Goal: Browse casually: Explore the website without a specific task or goal

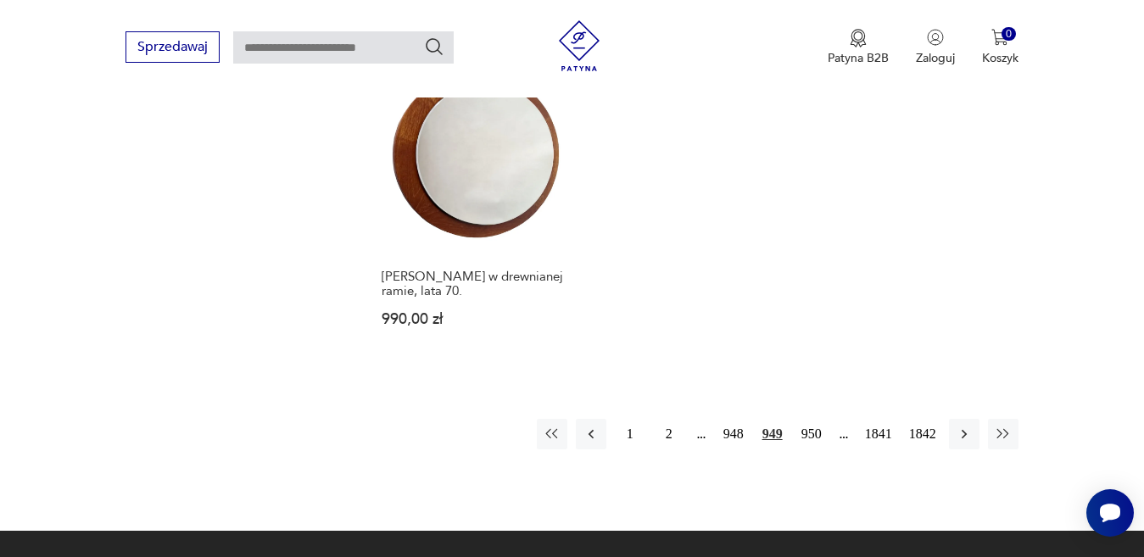
scroll to position [2255, 0]
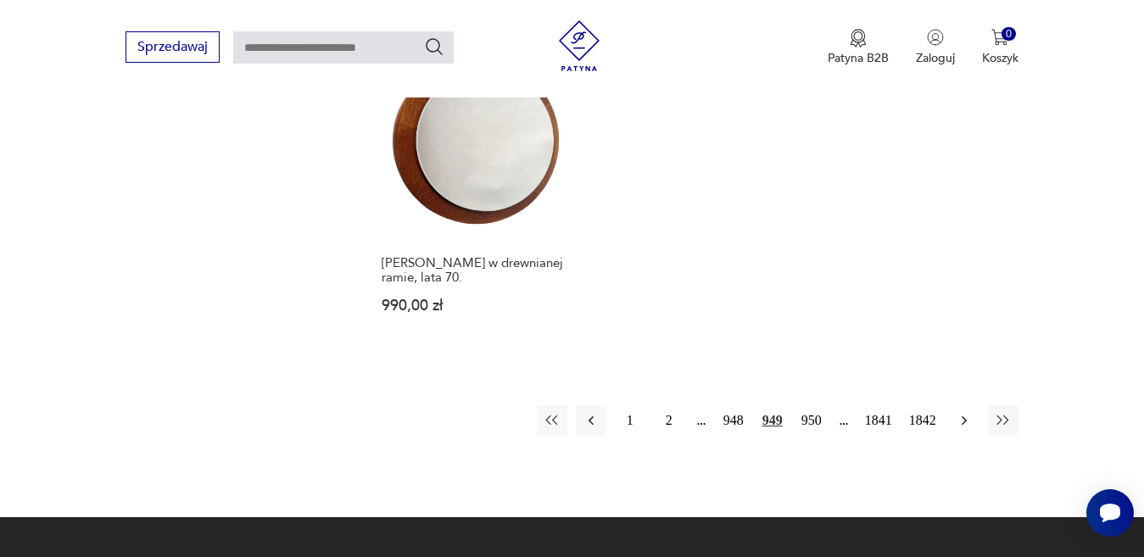
click at [961, 412] on icon "button" at bounding box center [964, 420] width 17 height 17
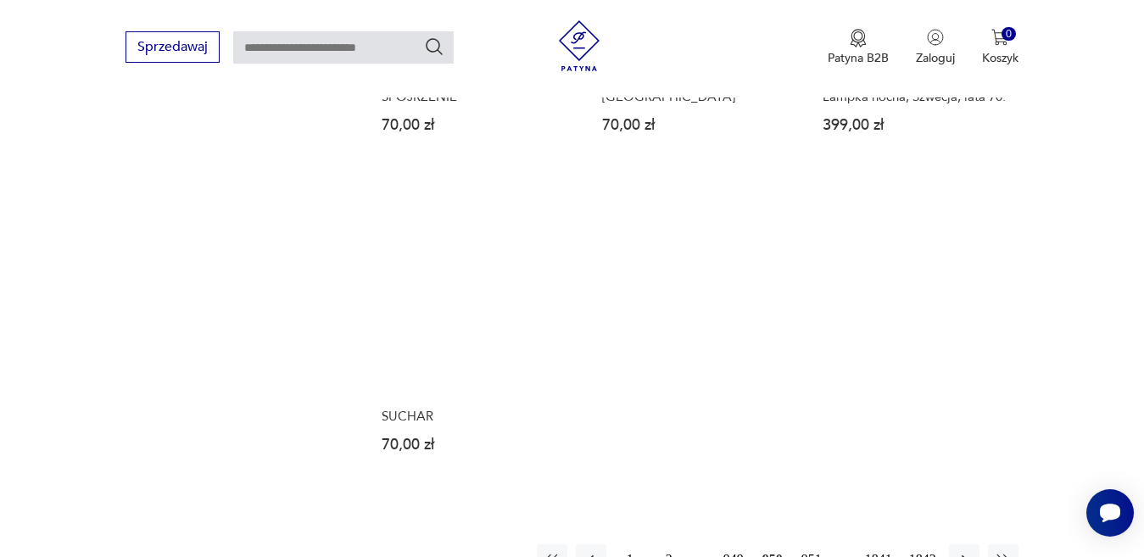
scroll to position [2086, 0]
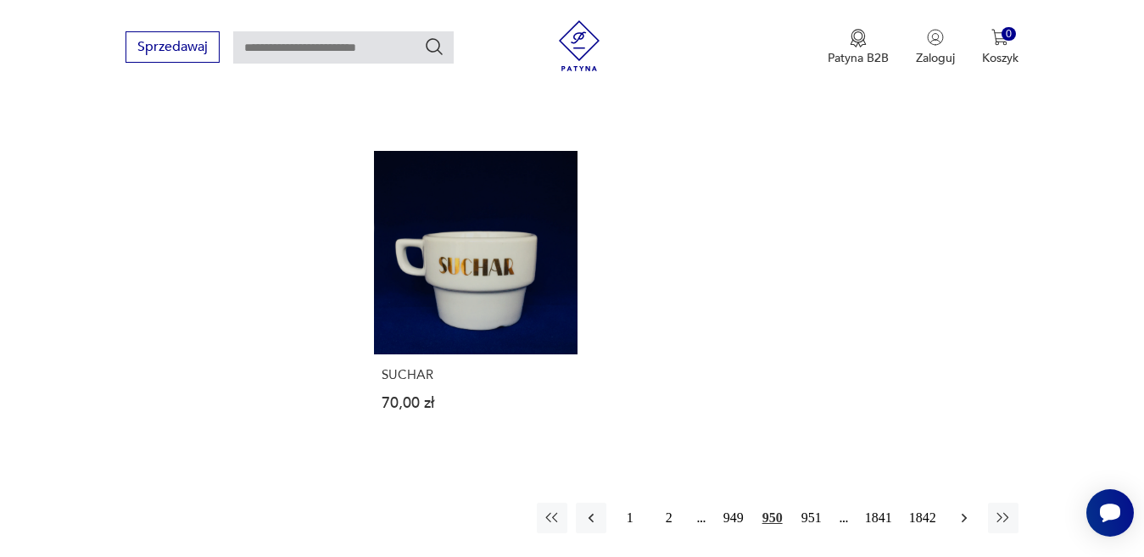
click at [962, 510] on icon "button" at bounding box center [964, 518] width 17 height 17
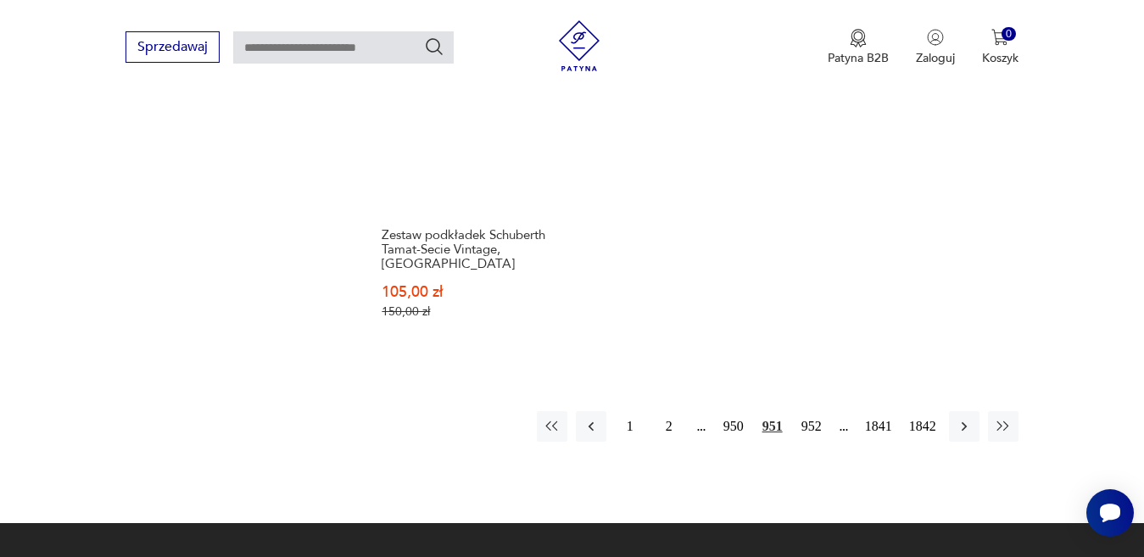
scroll to position [2255, 0]
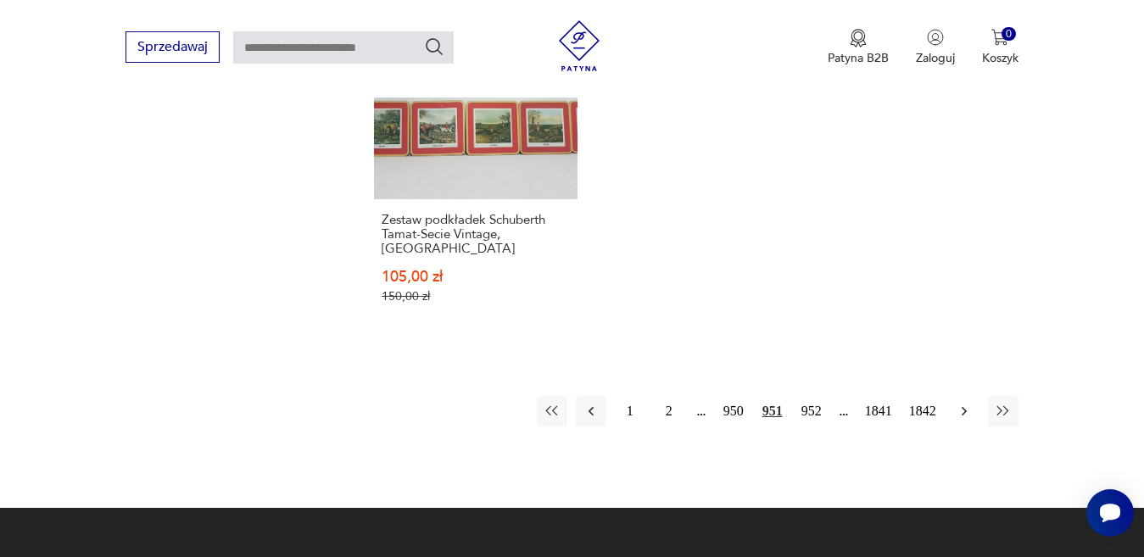
click at [964, 403] on icon "button" at bounding box center [964, 411] width 17 height 17
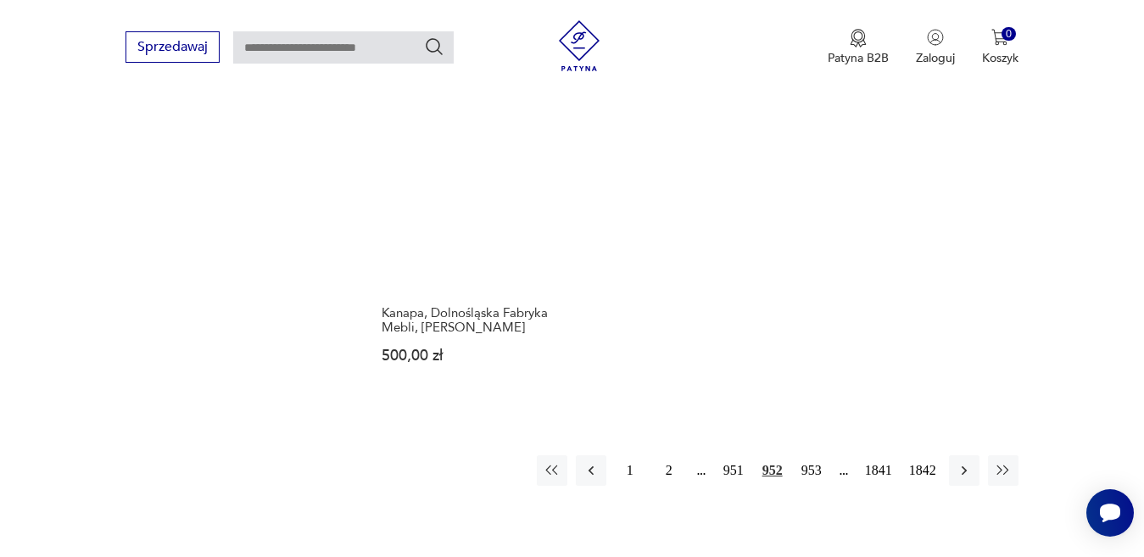
scroll to position [2255, 0]
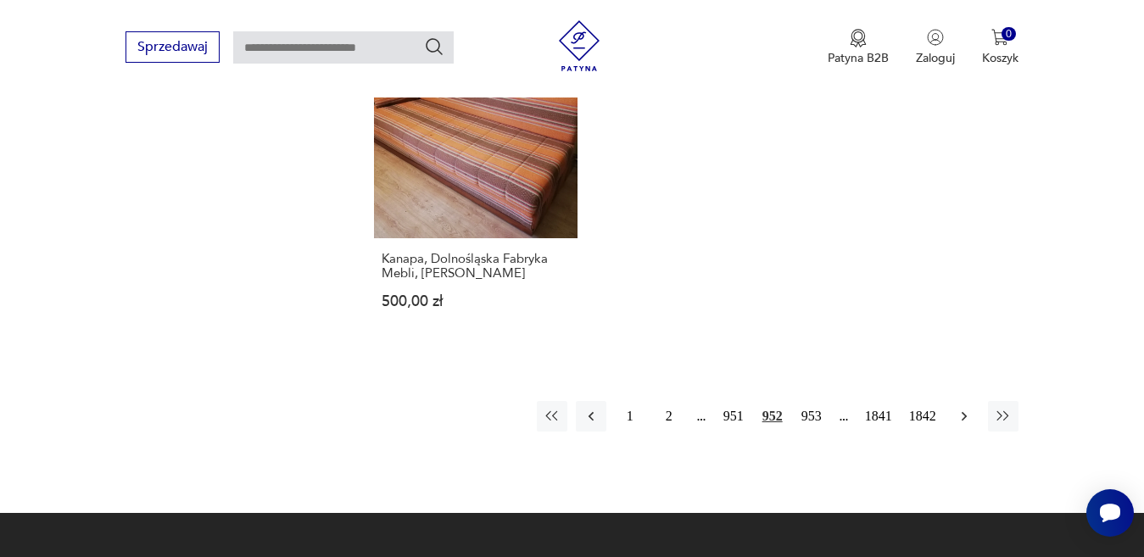
click at [962, 411] on icon "button" at bounding box center [963, 415] width 5 height 9
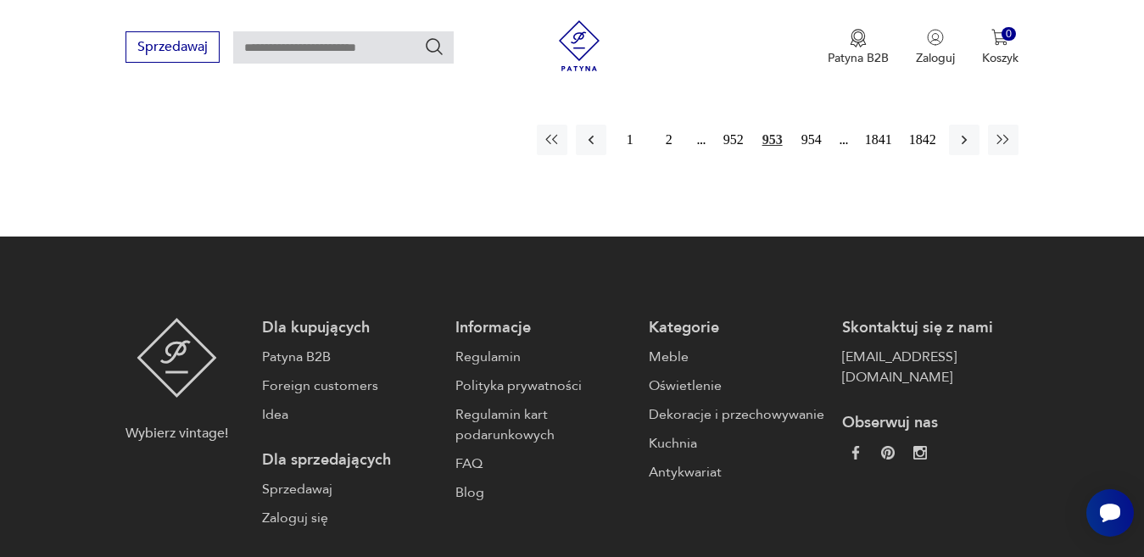
scroll to position [2170, 0]
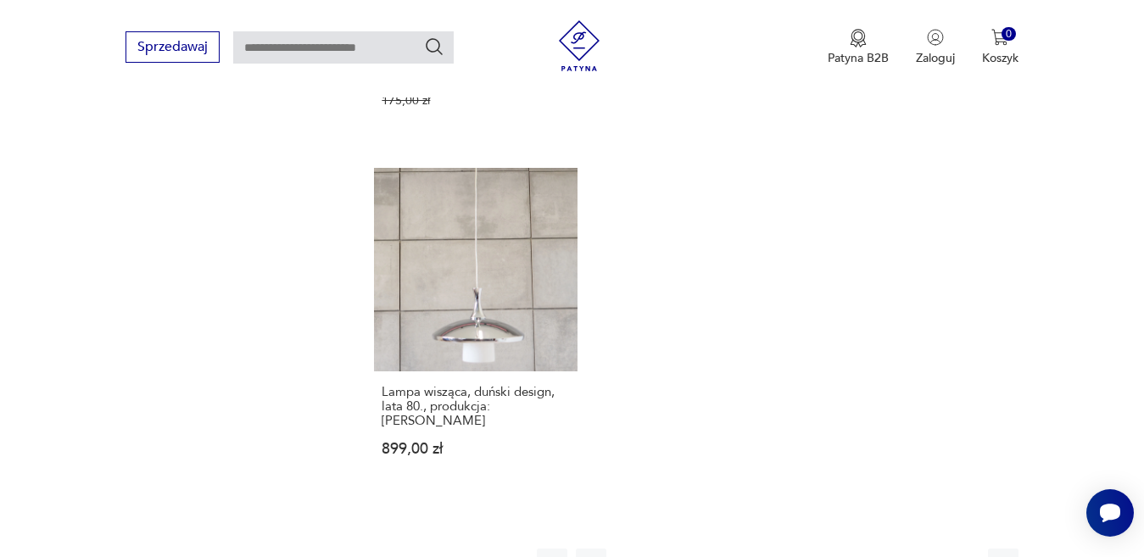
click at [964, 556] on icon "button" at bounding box center [964, 564] width 17 height 17
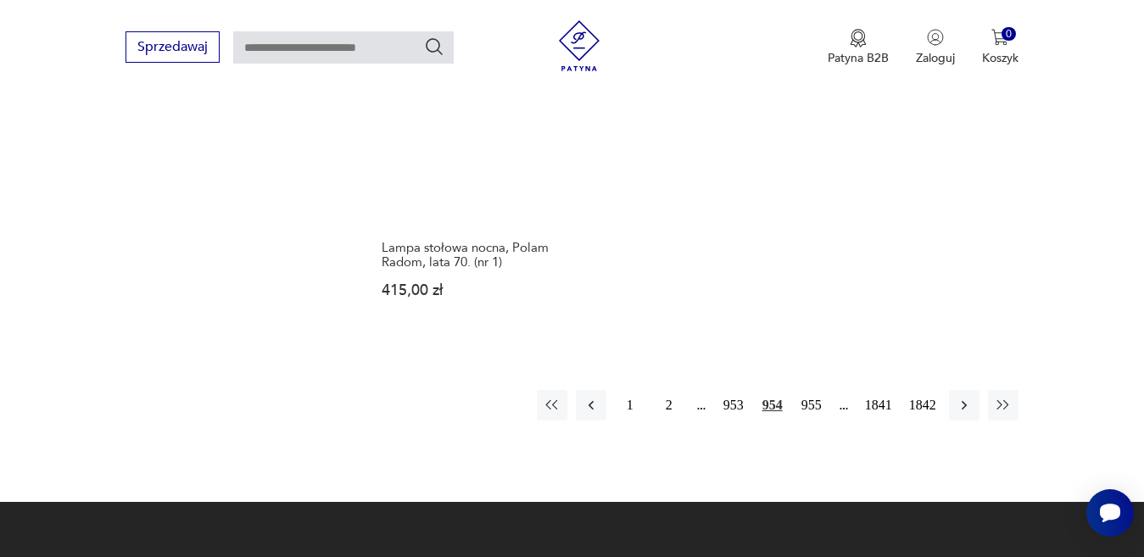
scroll to position [2340, 0]
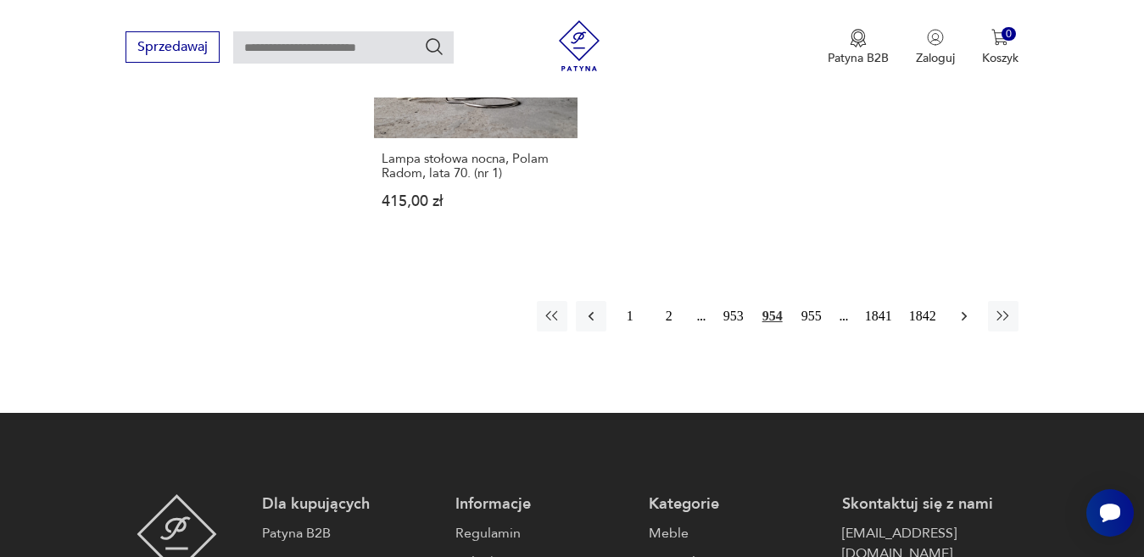
click at [963, 311] on icon "button" at bounding box center [963, 315] width 5 height 9
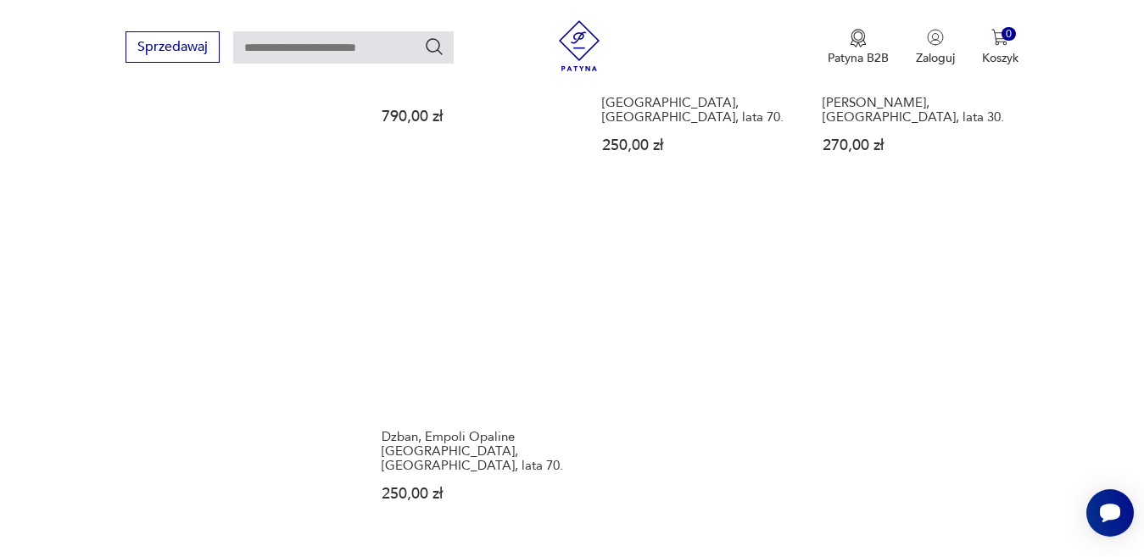
scroll to position [2086, 0]
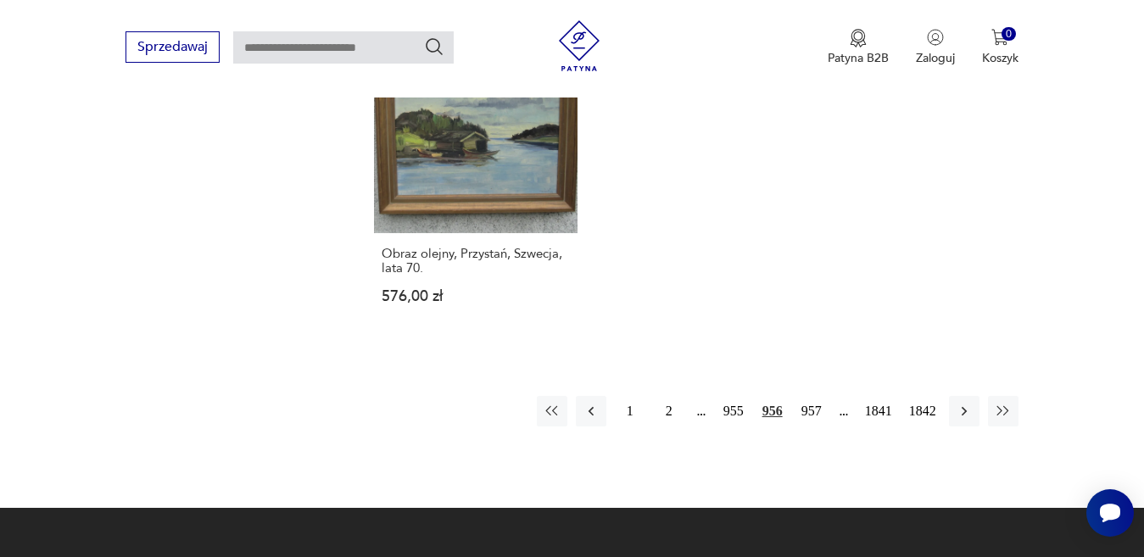
scroll to position [2340, 0]
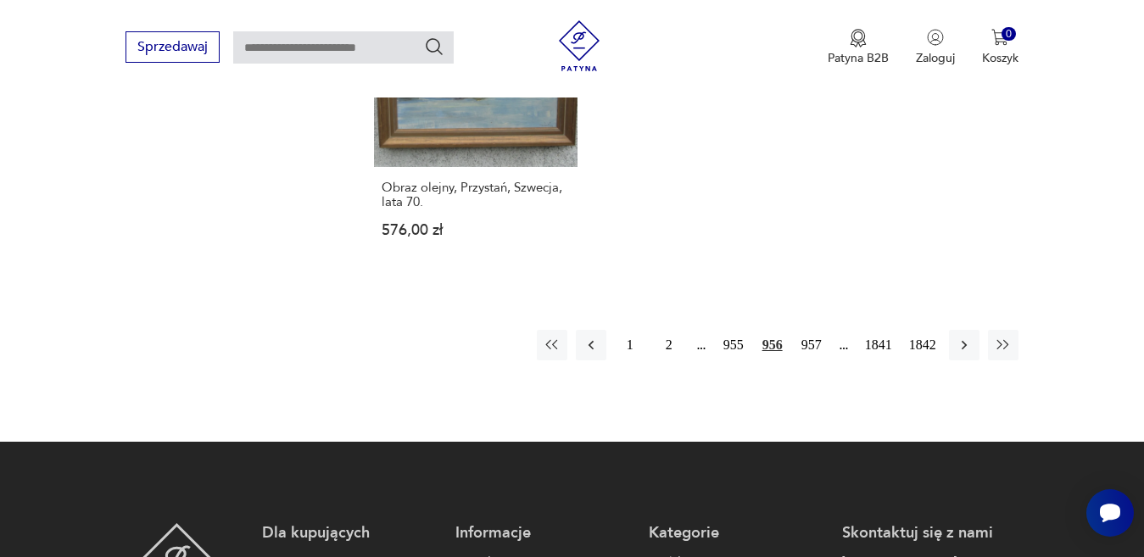
drag, startPoint x: 906, startPoint y: 163, endPoint x: 778, endPoint y: 221, distance: 140.5
click at [969, 337] on icon "button" at bounding box center [964, 345] width 17 height 17
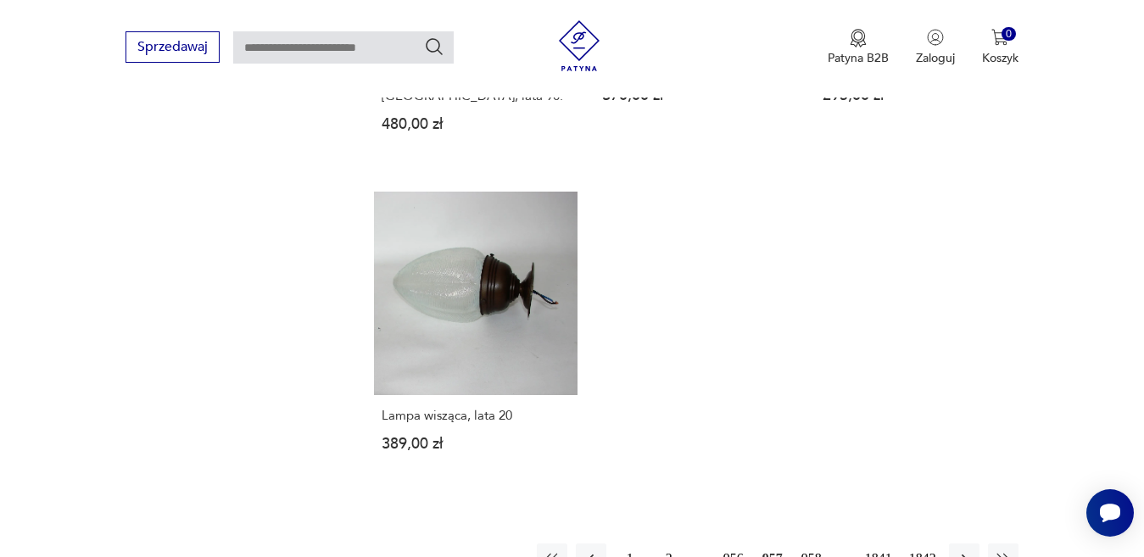
scroll to position [2170, 0]
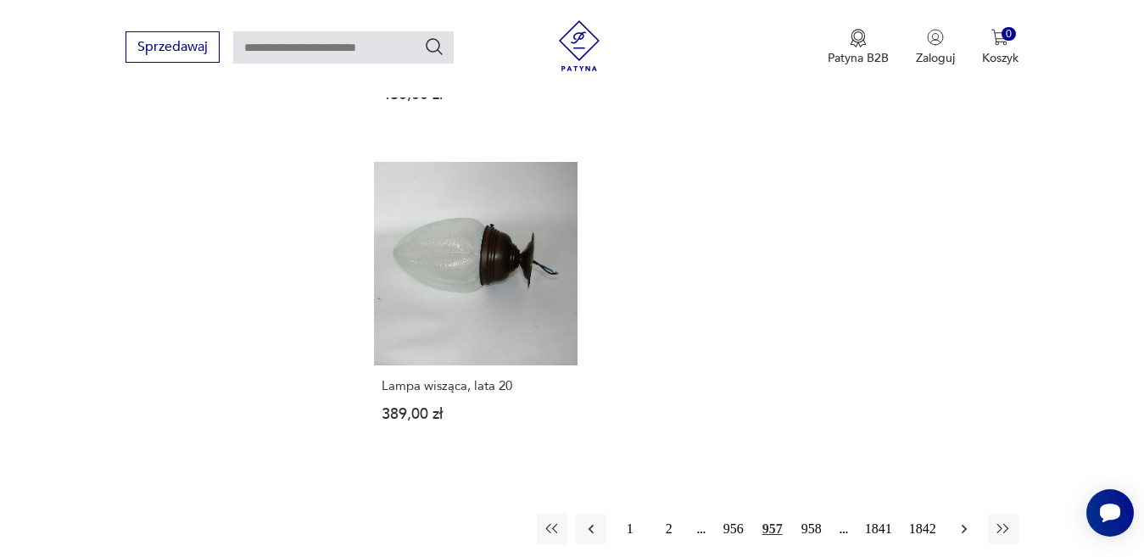
click at [965, 521] on icon "button" at bounding box center [964, 529] width 17 height 17
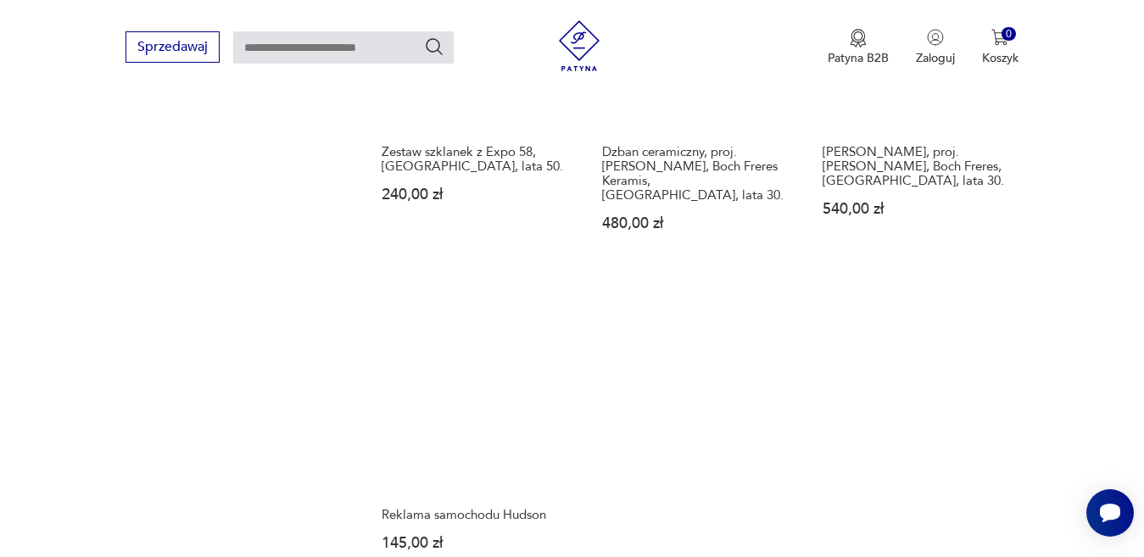
scroll to position [2086, 0]
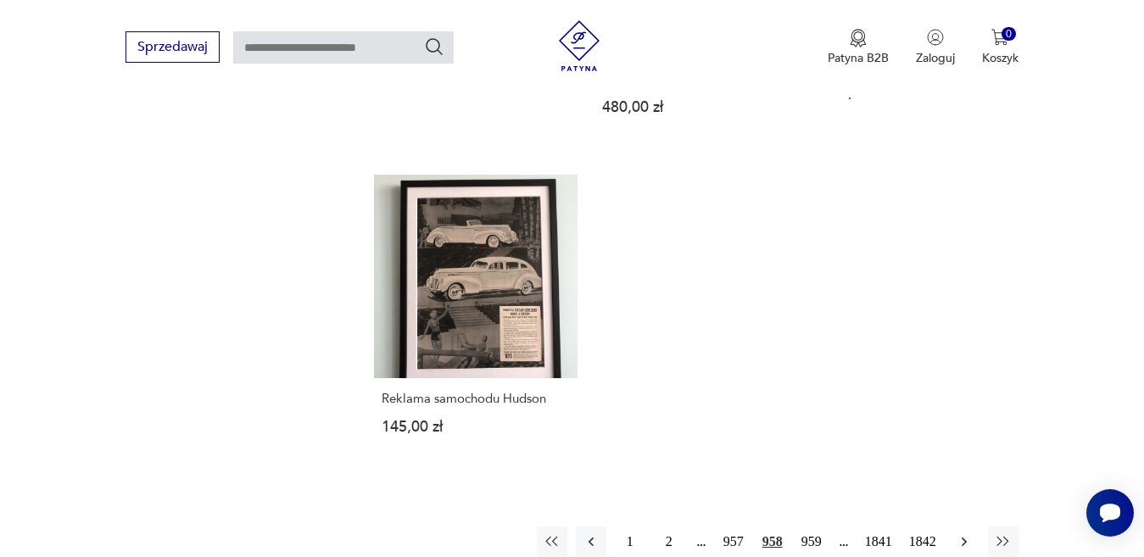
click at [964, 534] on icon "button" at bounding box center [964, 542] width 17 height 17
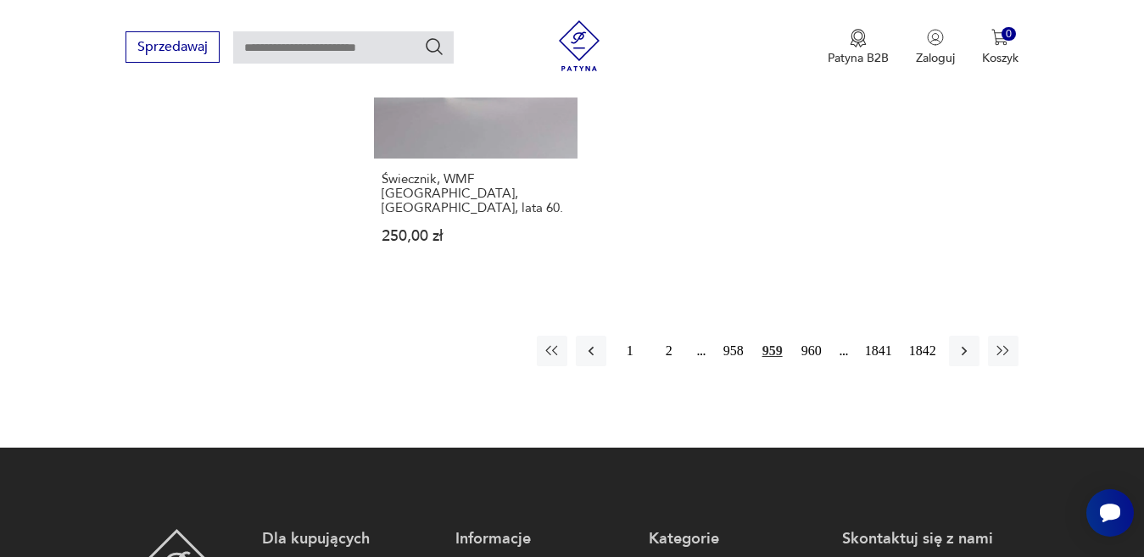
scroll to position [2340, 0]
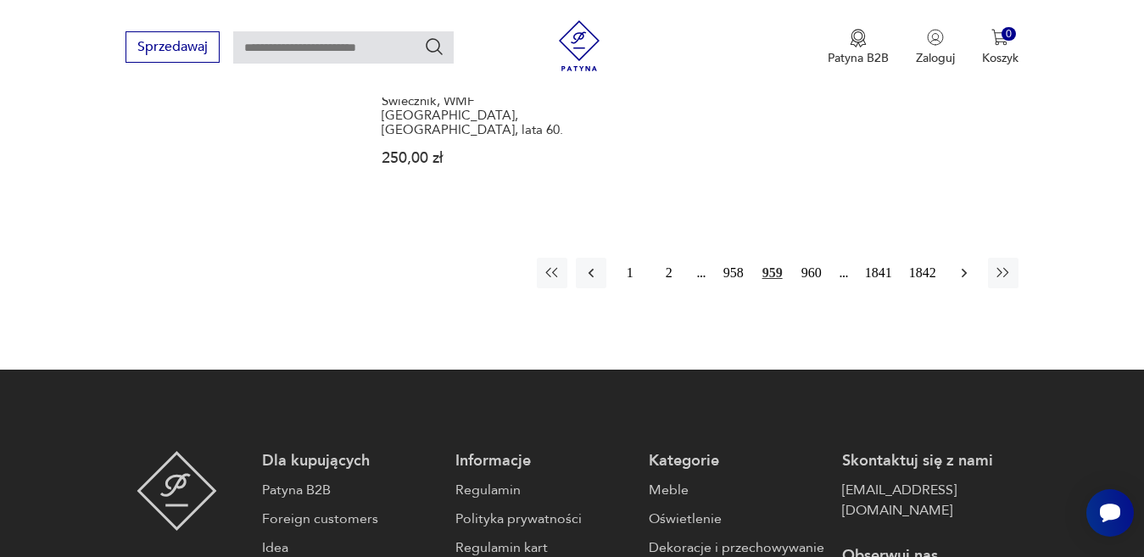
click at [963, 265] on icon "button" at bounding box center [964, 273] width 17 height 17
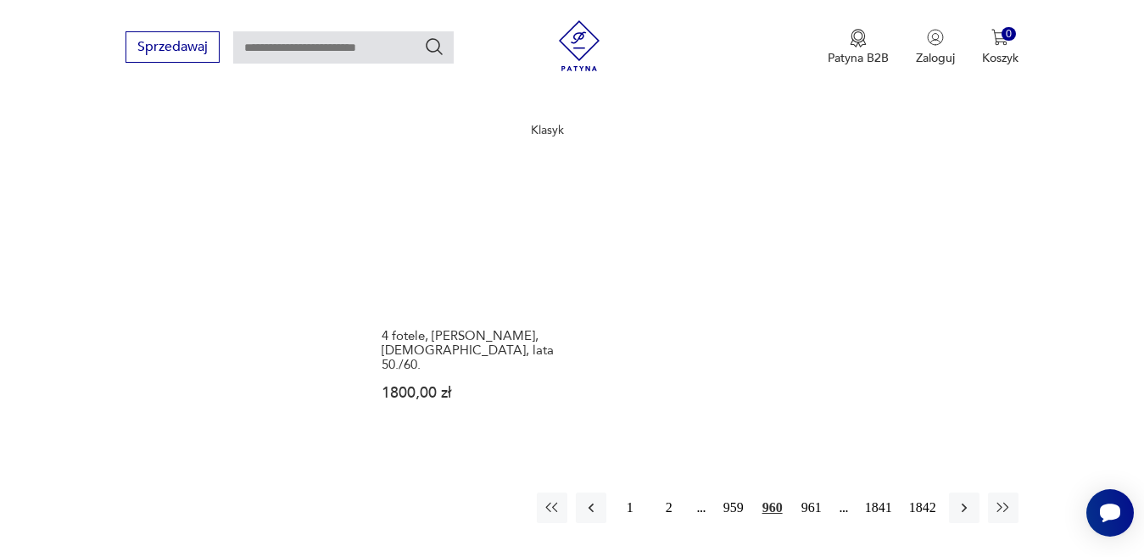
scroll to position [2255, 0]
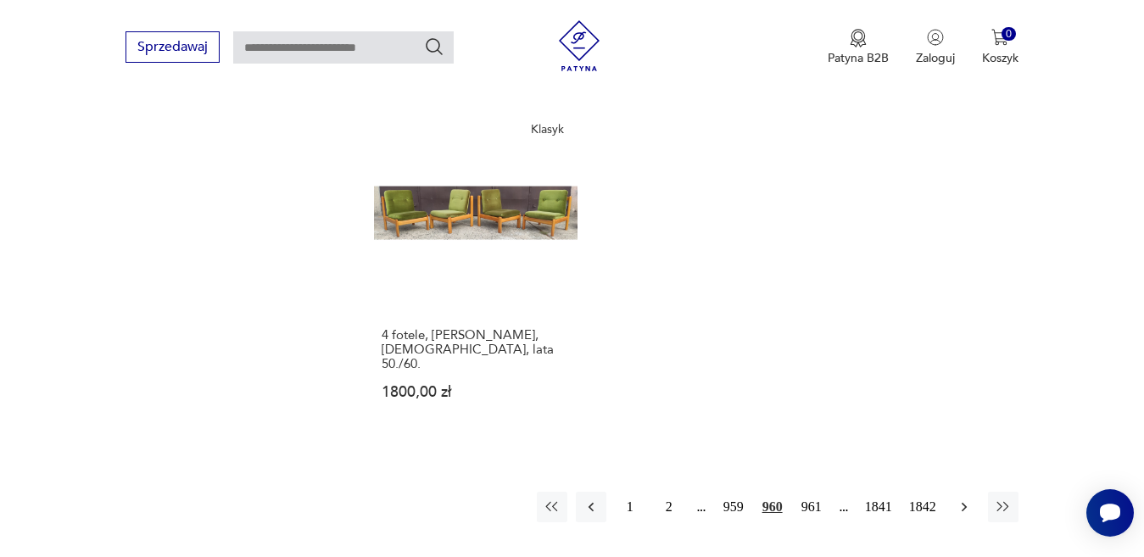
click at [961, 492] on button "button" at bounding box center [964, 507] width 31 height 31
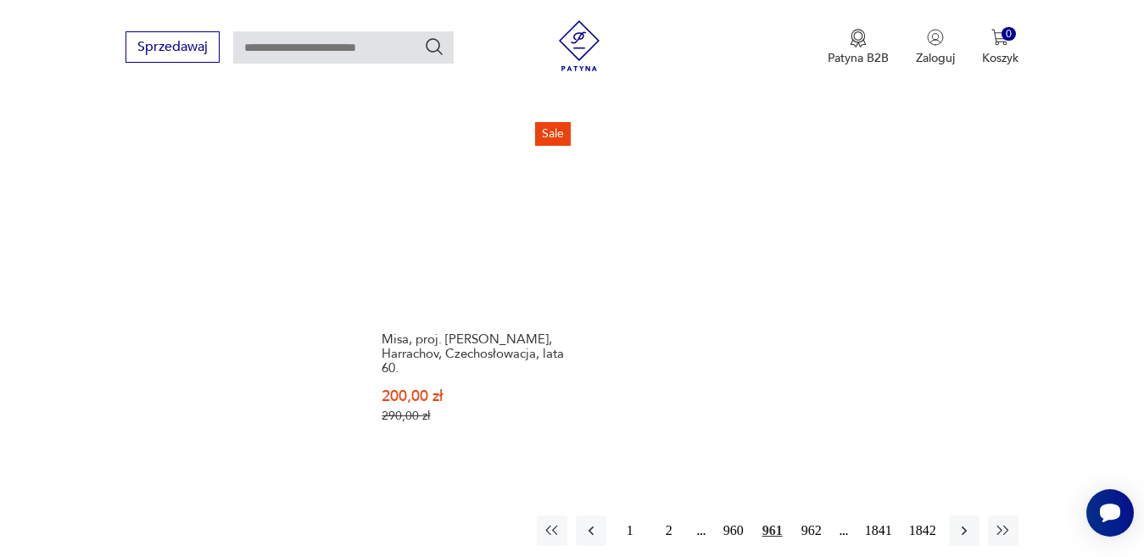
scroll to position [2340, 0]
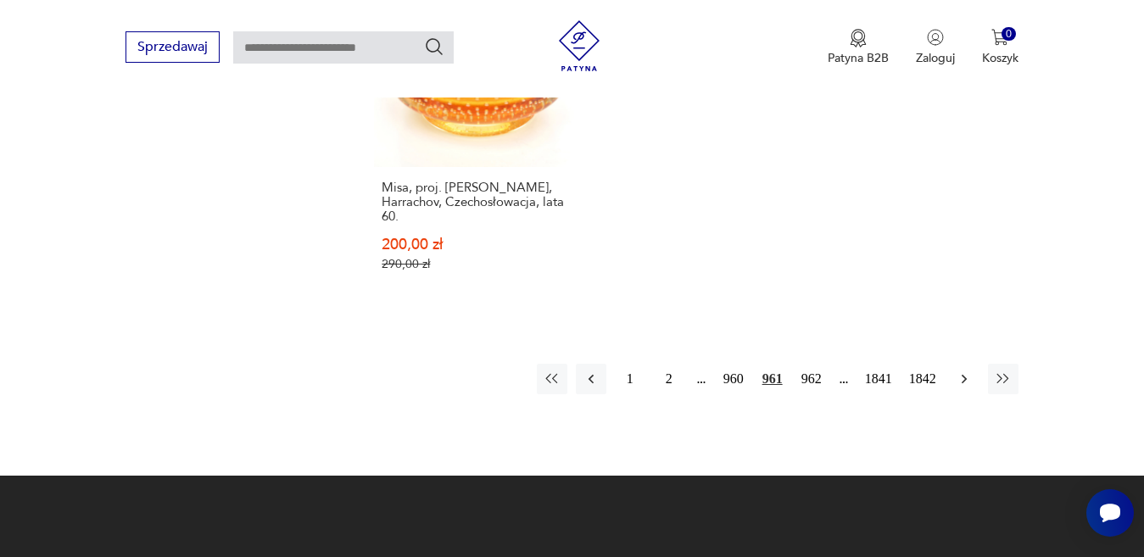
click at [966, 371] on icon "button" at bounding box center [964, 379] width 17 height 17
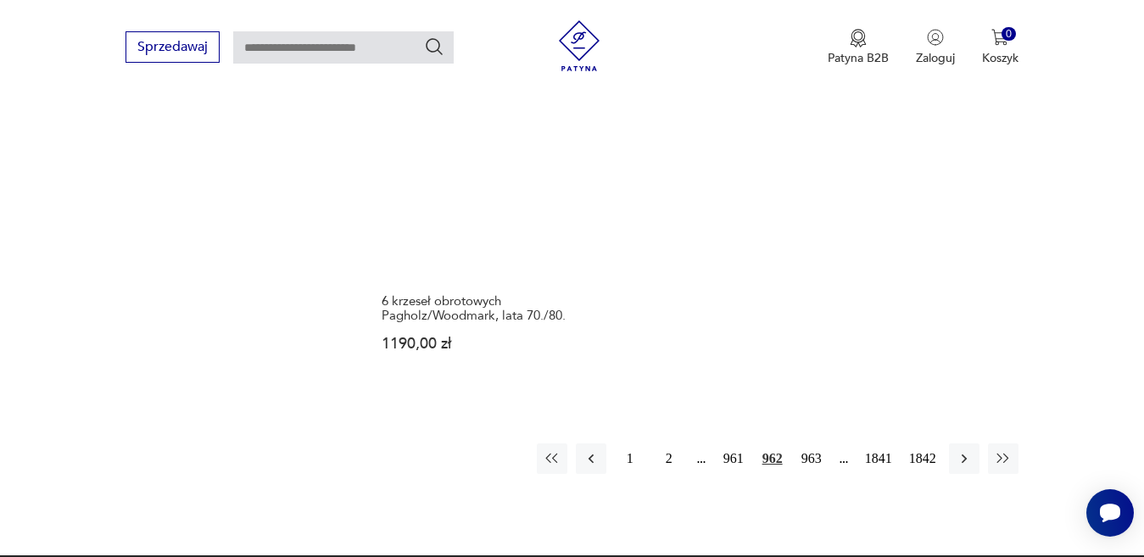
scroll to position [2170, 0]
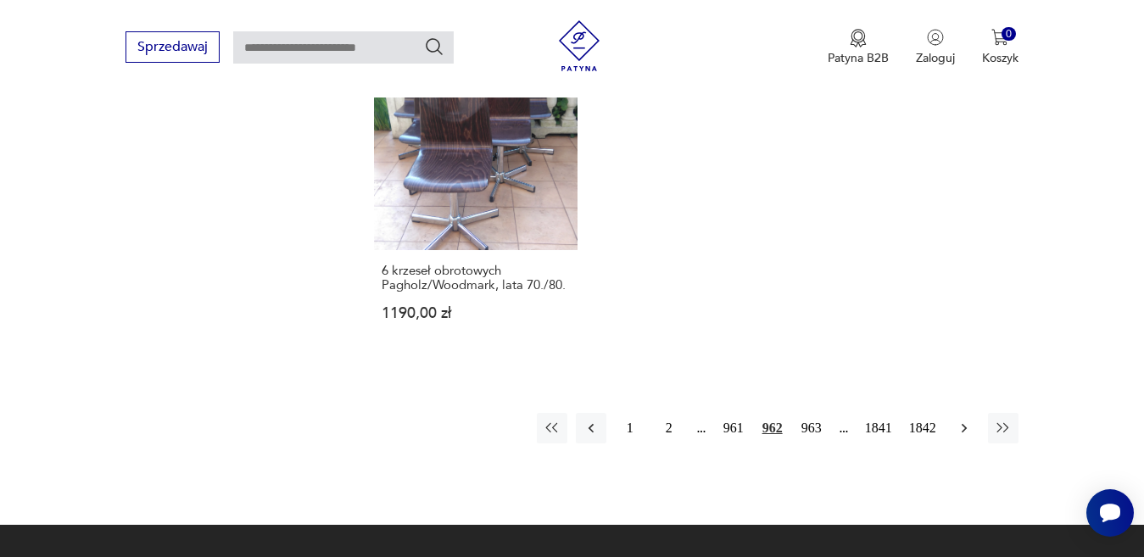
click at [962, 420] on icon "button" at bounding box center [964, 428] width 17 height 17
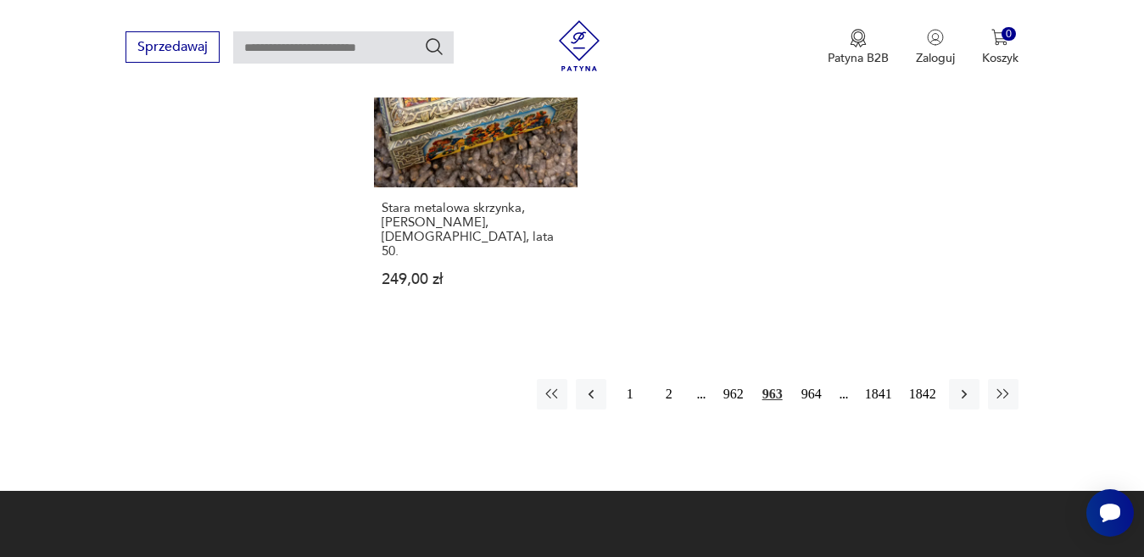
scroll to position [2340, 0]
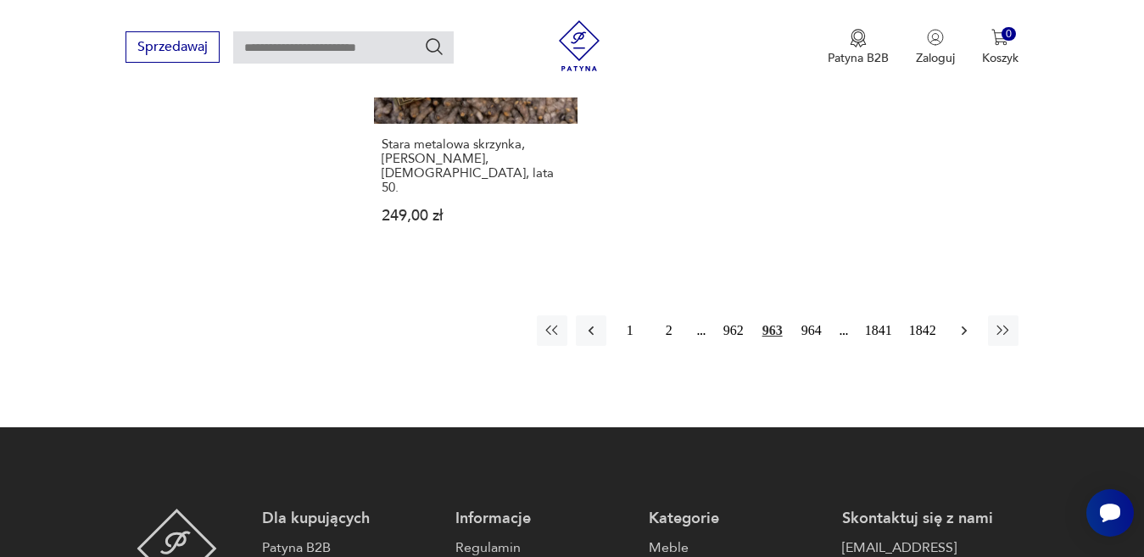
click at [960, 322] on icon "button" at bounding box center [964, 330] width 17 height 17
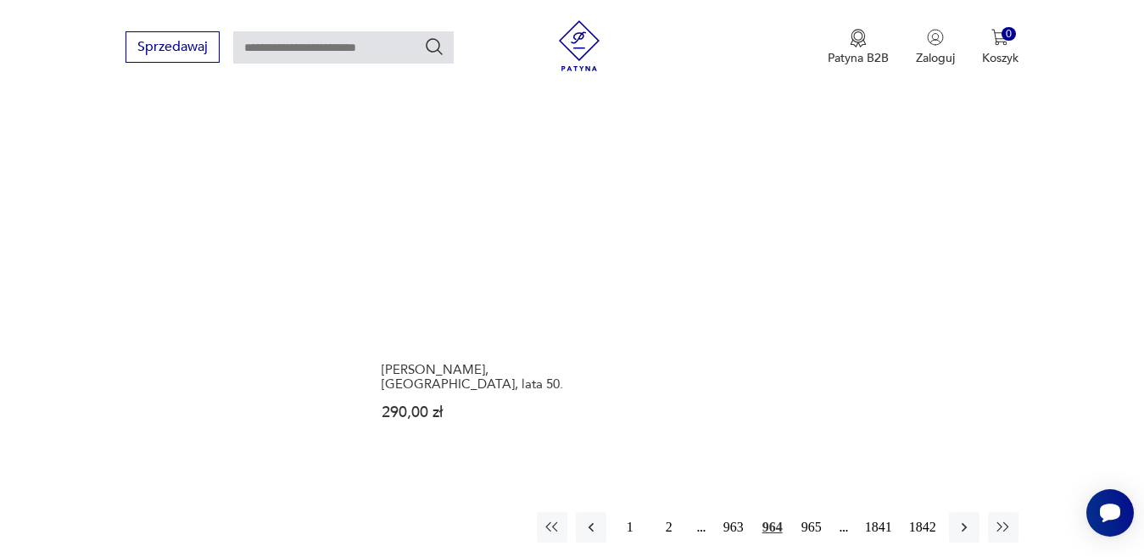
scroll to position [2170, 0]
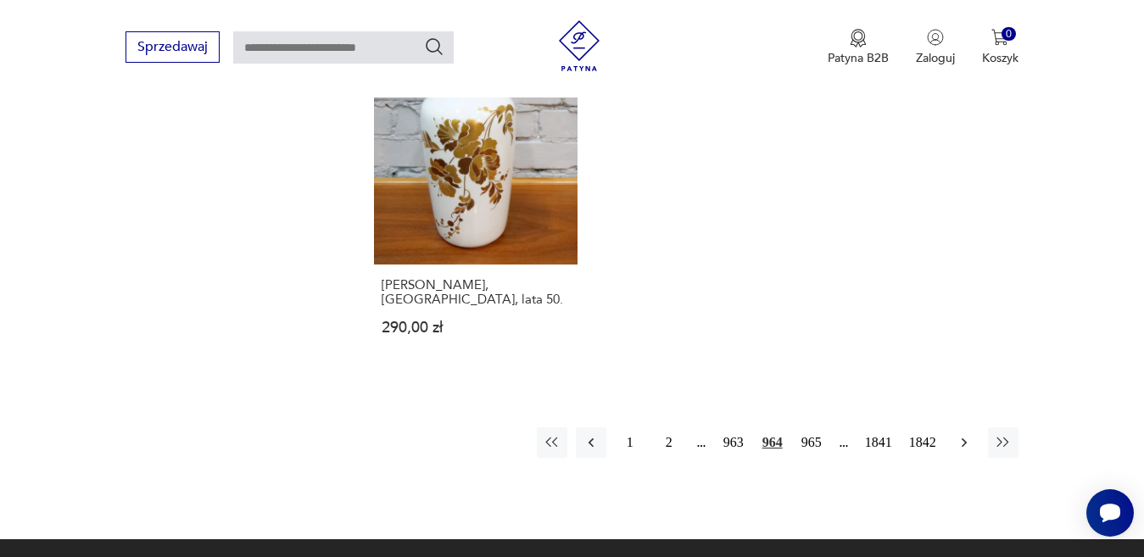
click at [966, 438] on icon "button" at bounding box center [963, 442] width 5 height 9
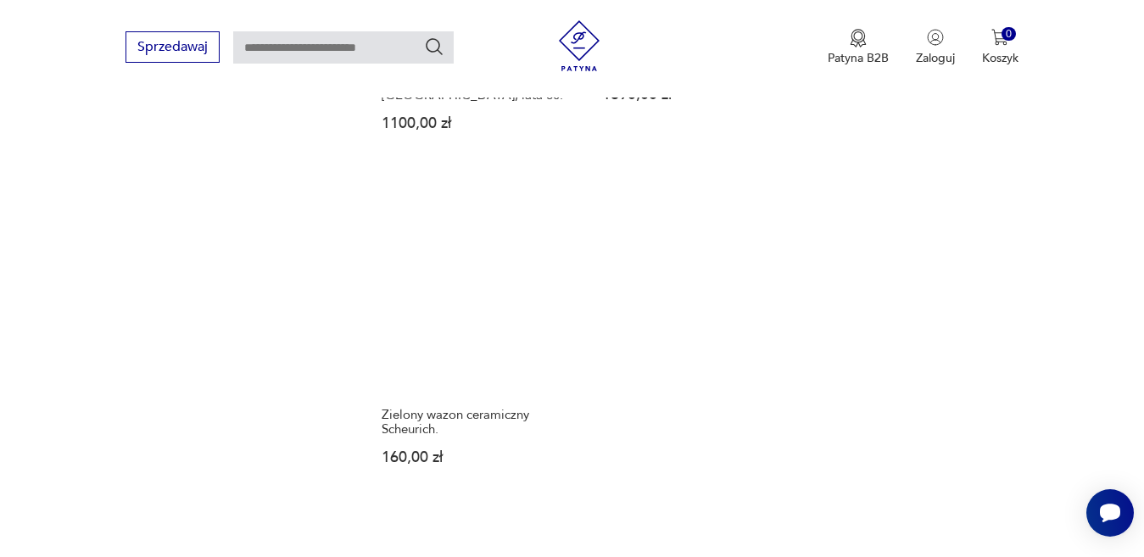
scroll to position [2170, 0]
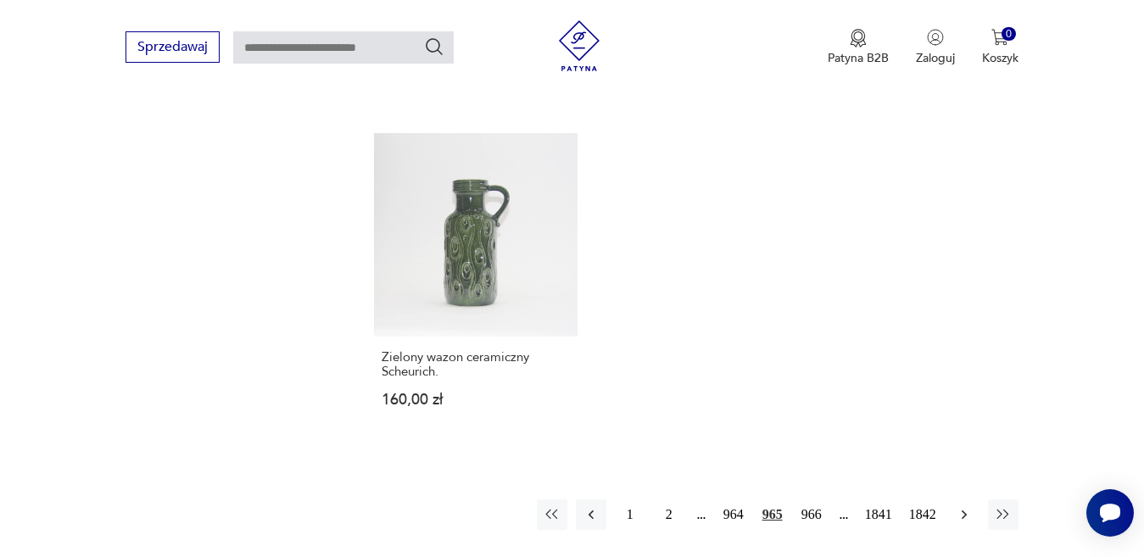
click at [958, 506] on icon "button" at bounding box center [964, 514] width 17 height 17
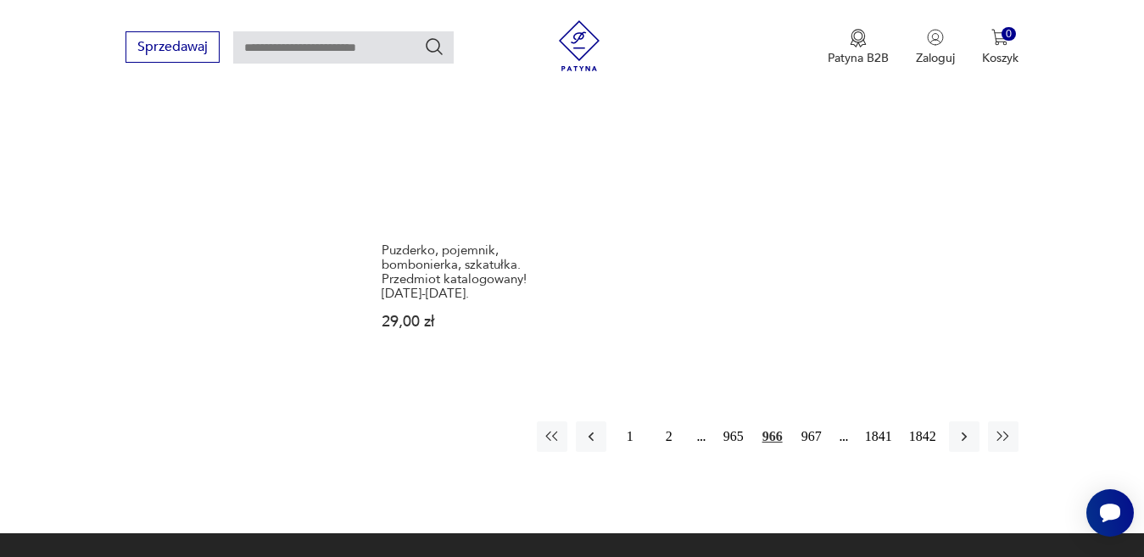
scroll to position [2340, 0]
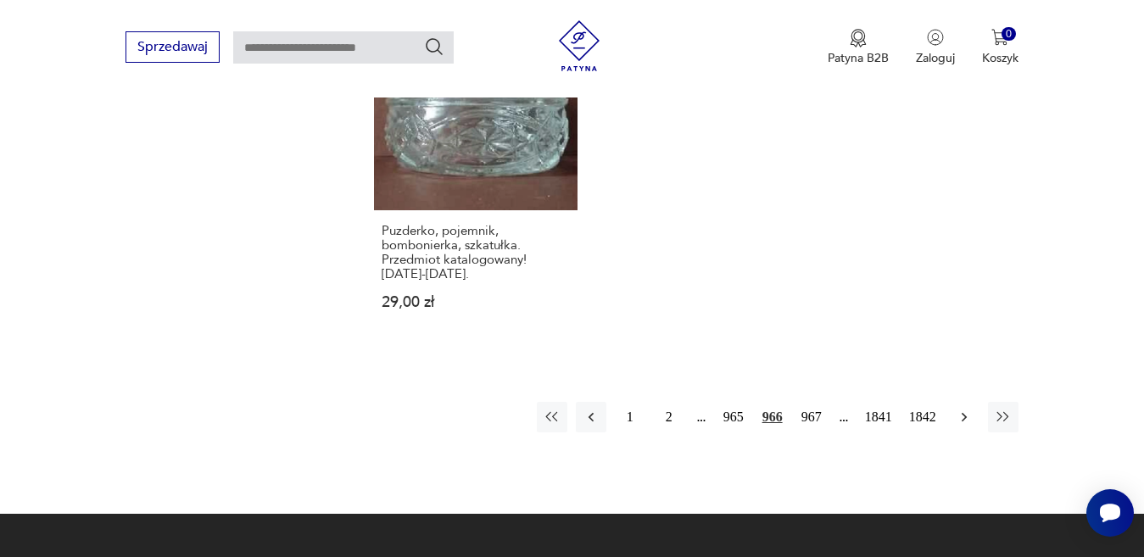
click at [961, 409] on icon "button" at bounding box center [964, 417] width 17 height 17
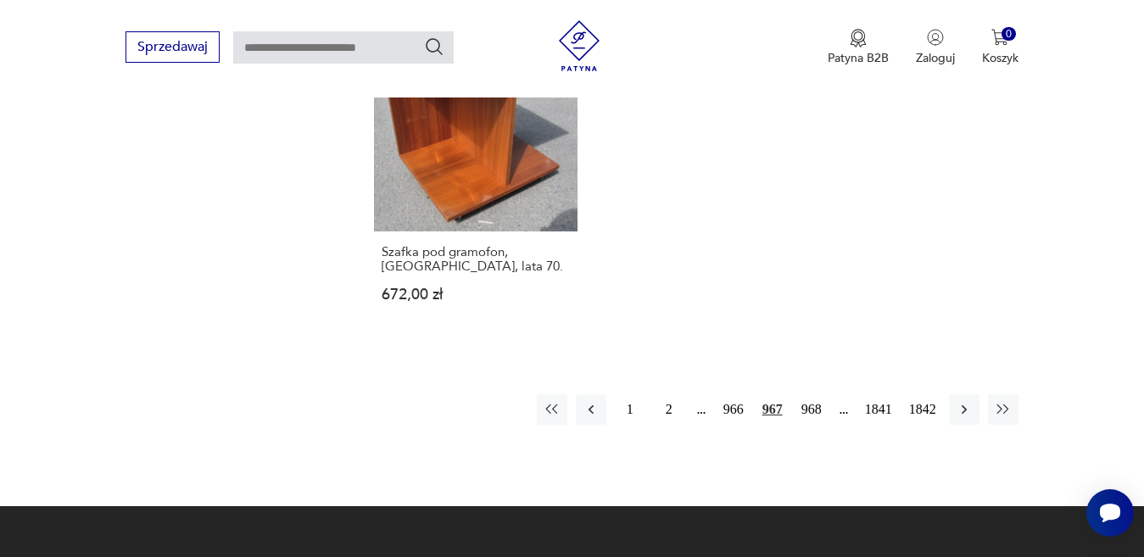
scroll to position [2255, 0]
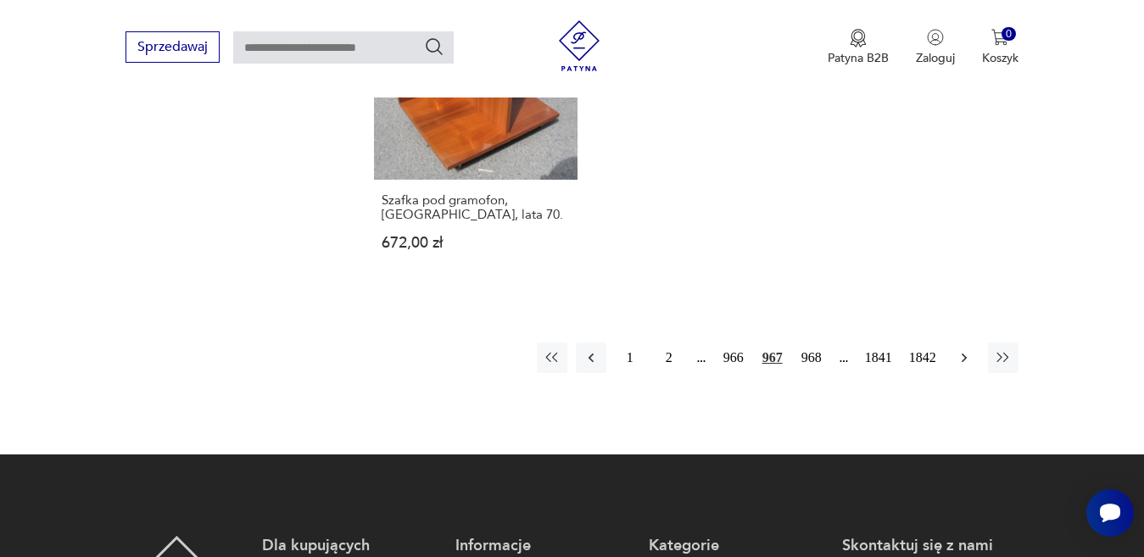
click at [962, 349] on icon "button" at bounding box center [964, 357] width 17 height 17
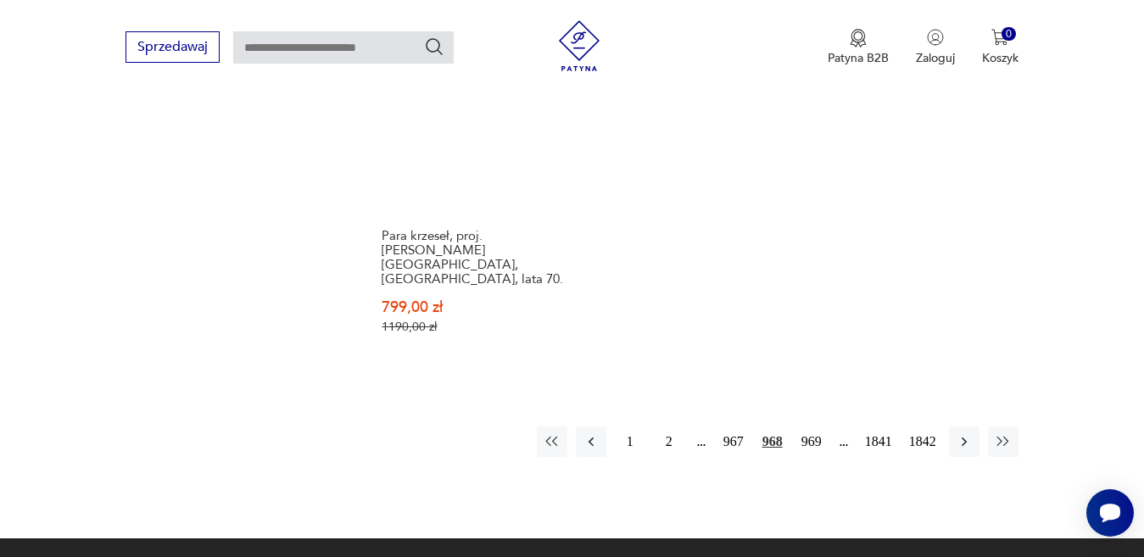
scroll to position [2255, 0]
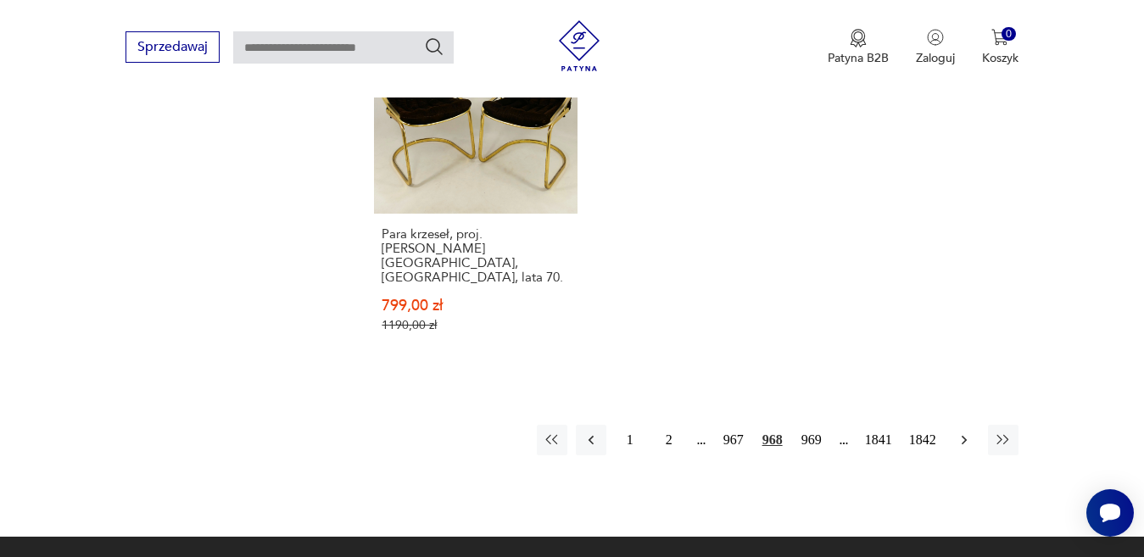
click at [965, 435] on icon "button" at bounding box center [963, 439] width 5 height 9
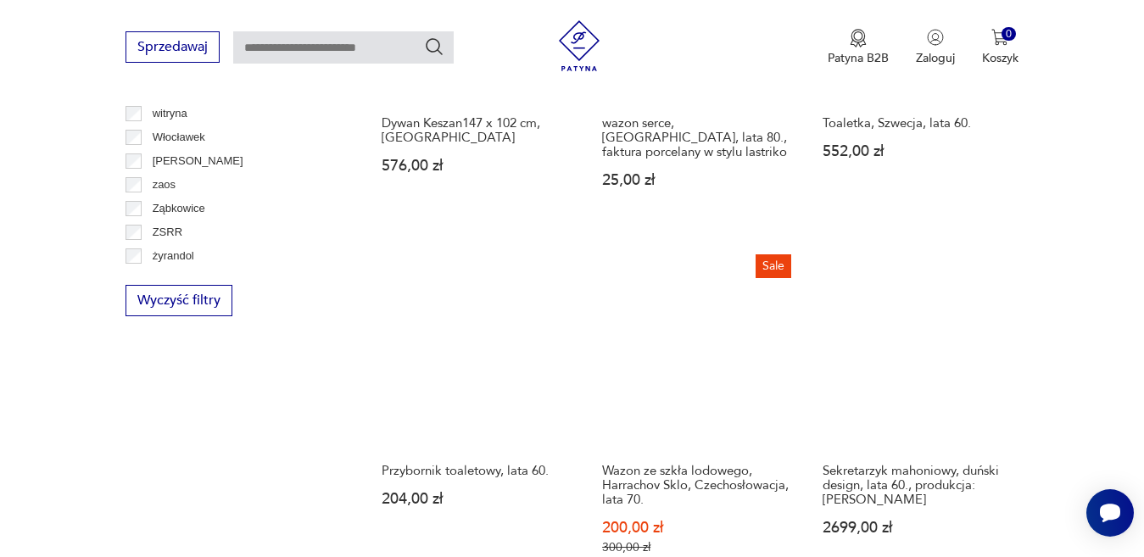
scroll to position [983, 0]
